Goal: Task Accomplishment & Management: Use online tool/utility

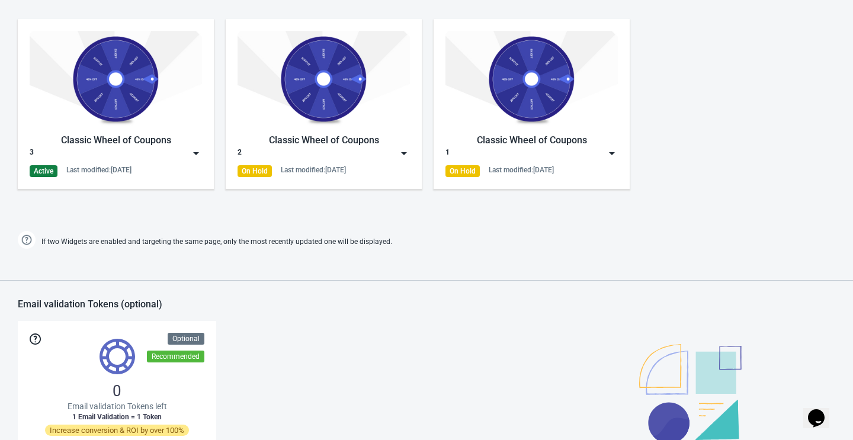
scroll to position [588, 0]
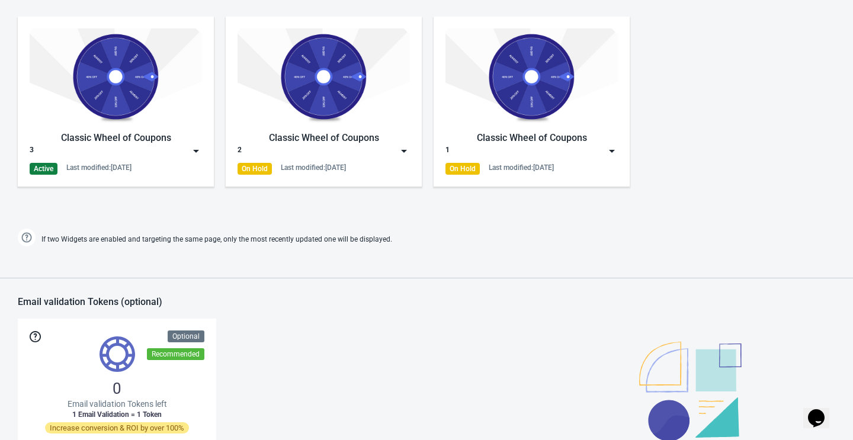
click at [315, 152] on div "2" at bounding box center [323, 151] width 172 height 12
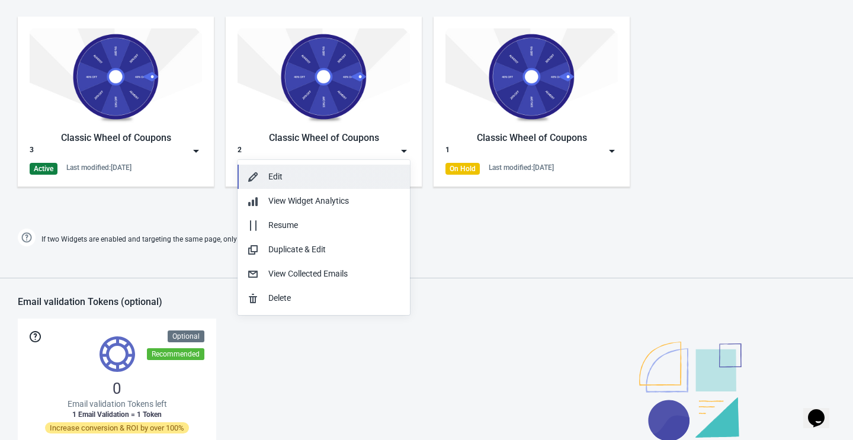
click at [314, 176] on div "Edit" at bounding box center [334, 177] width 132 height 12
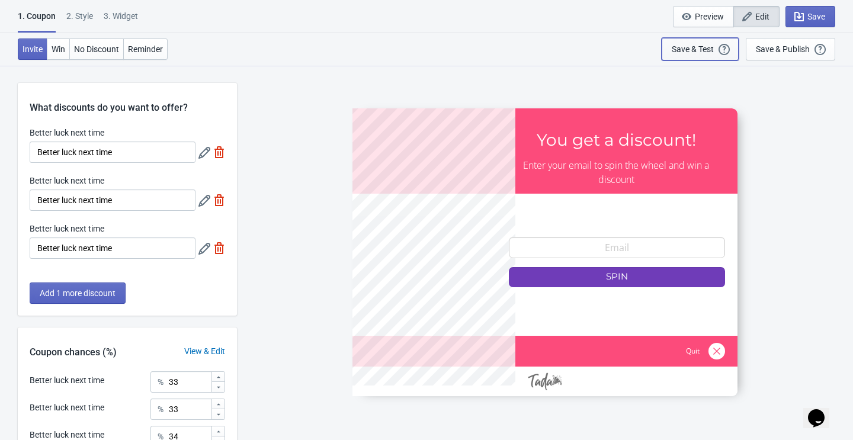
click at [684, 52] on div "Save & Test" at bounding box center [692, 48] width 42 height 9
click at [124, 21] on div "3. Widget" at bounding box center [121, 20] width 34 height 21
select select "1"
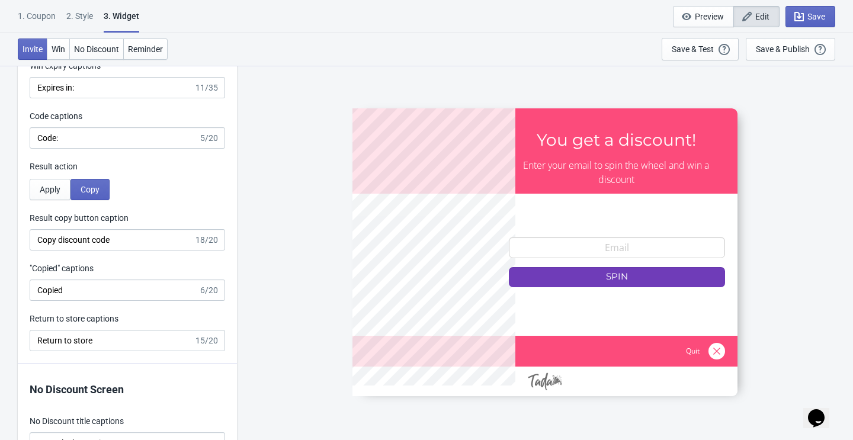
scroll to position [2414, 0]
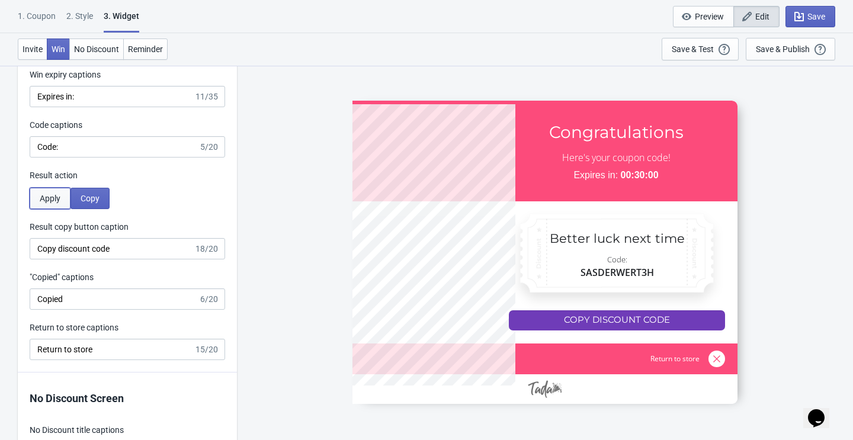
click at [54, 201] on span "Apply" at bounding box center [50, 198] width 21 height 9
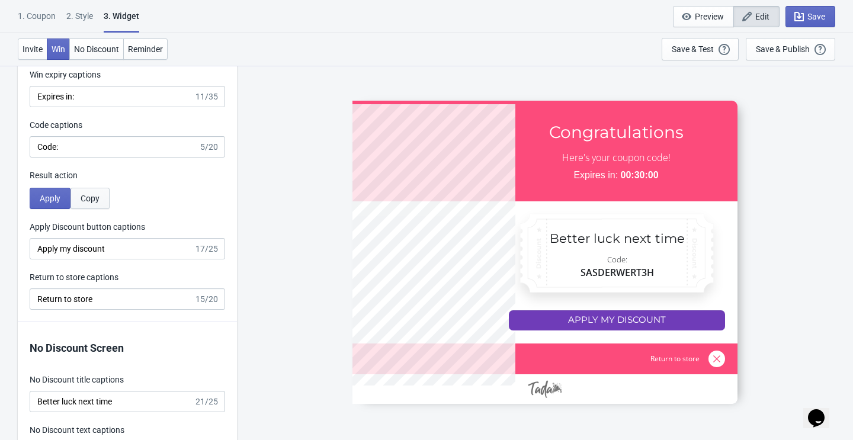
click at [93, 204] on button "Copy" at bounding box center [89, 198] width 39 height 21
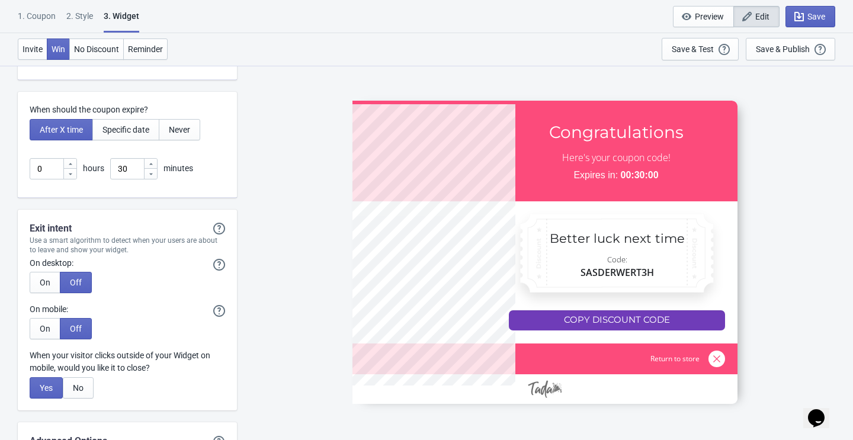
scroll to position [3247, 0]
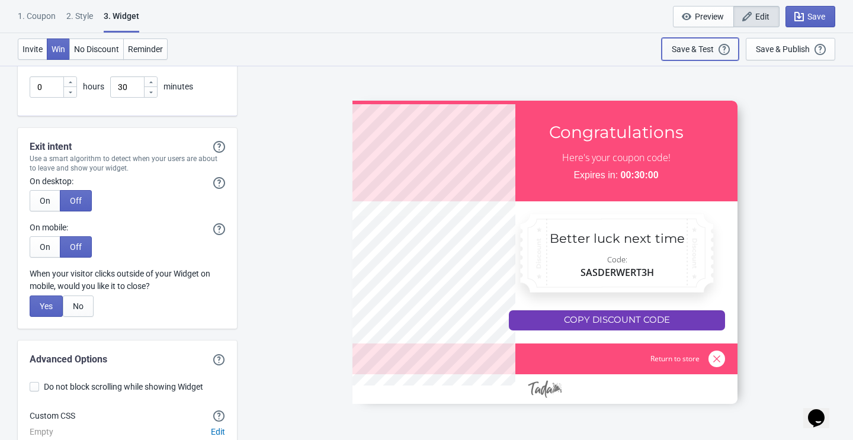
click at [697, 53] on div "Save & Test" at bounding box center [692, 48] width 42 height 9
